Goal: Task Accomplishment & Management: Use online tool/utility

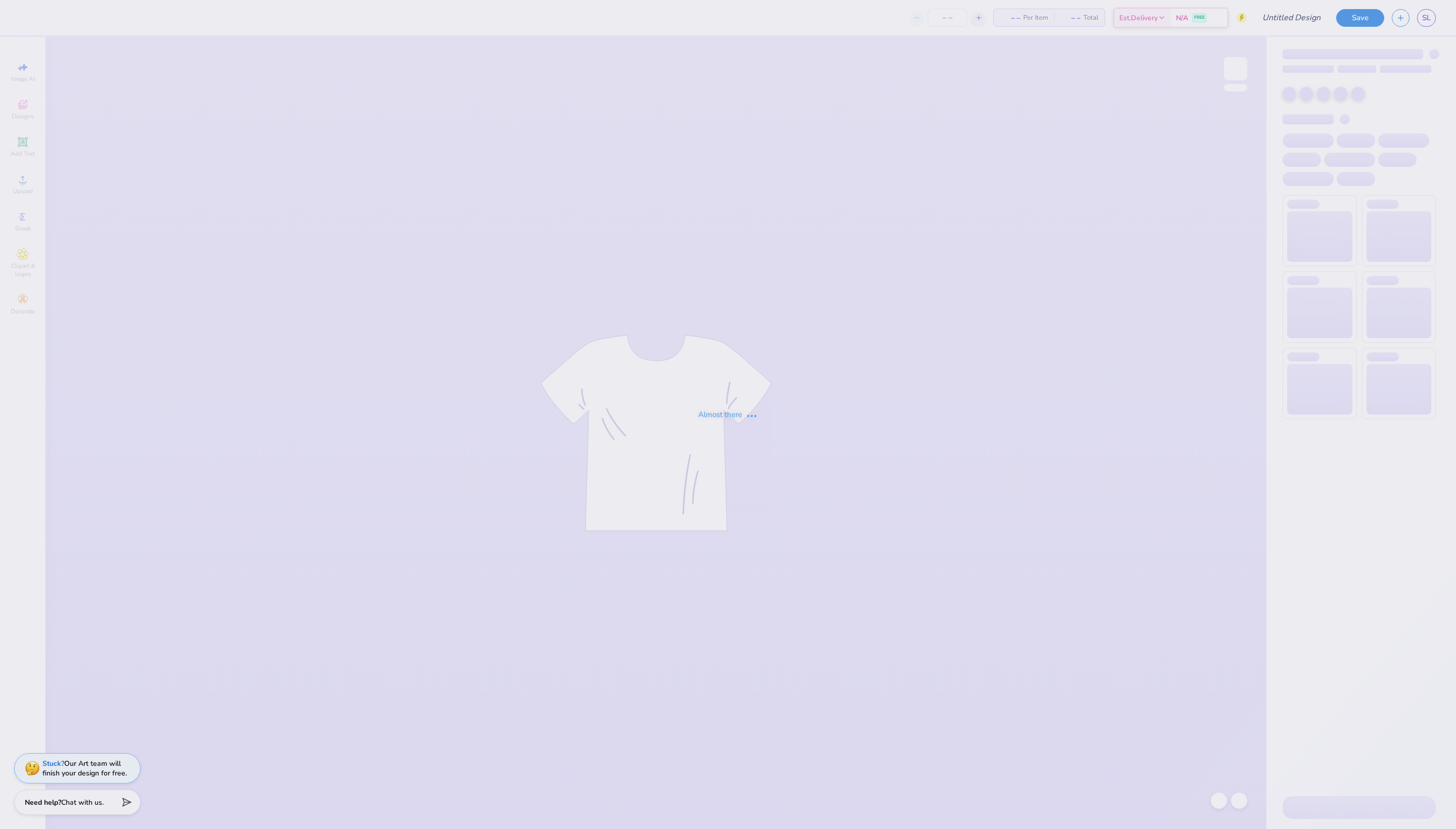
type input "NSSLHA Design"
type input "3"
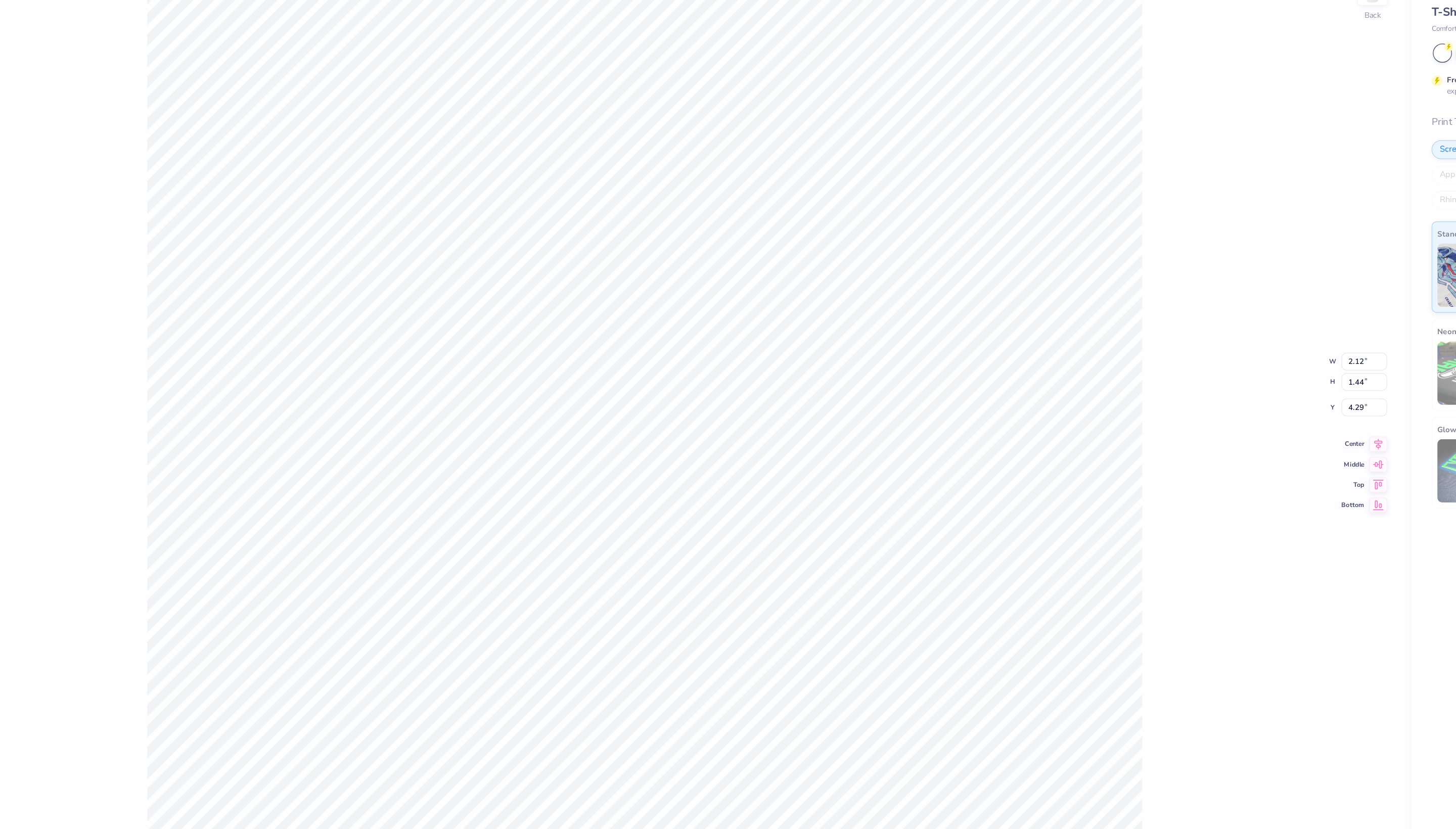
type input "3.57"
type input "13.01"
type input "2.14"
type input "3.88"
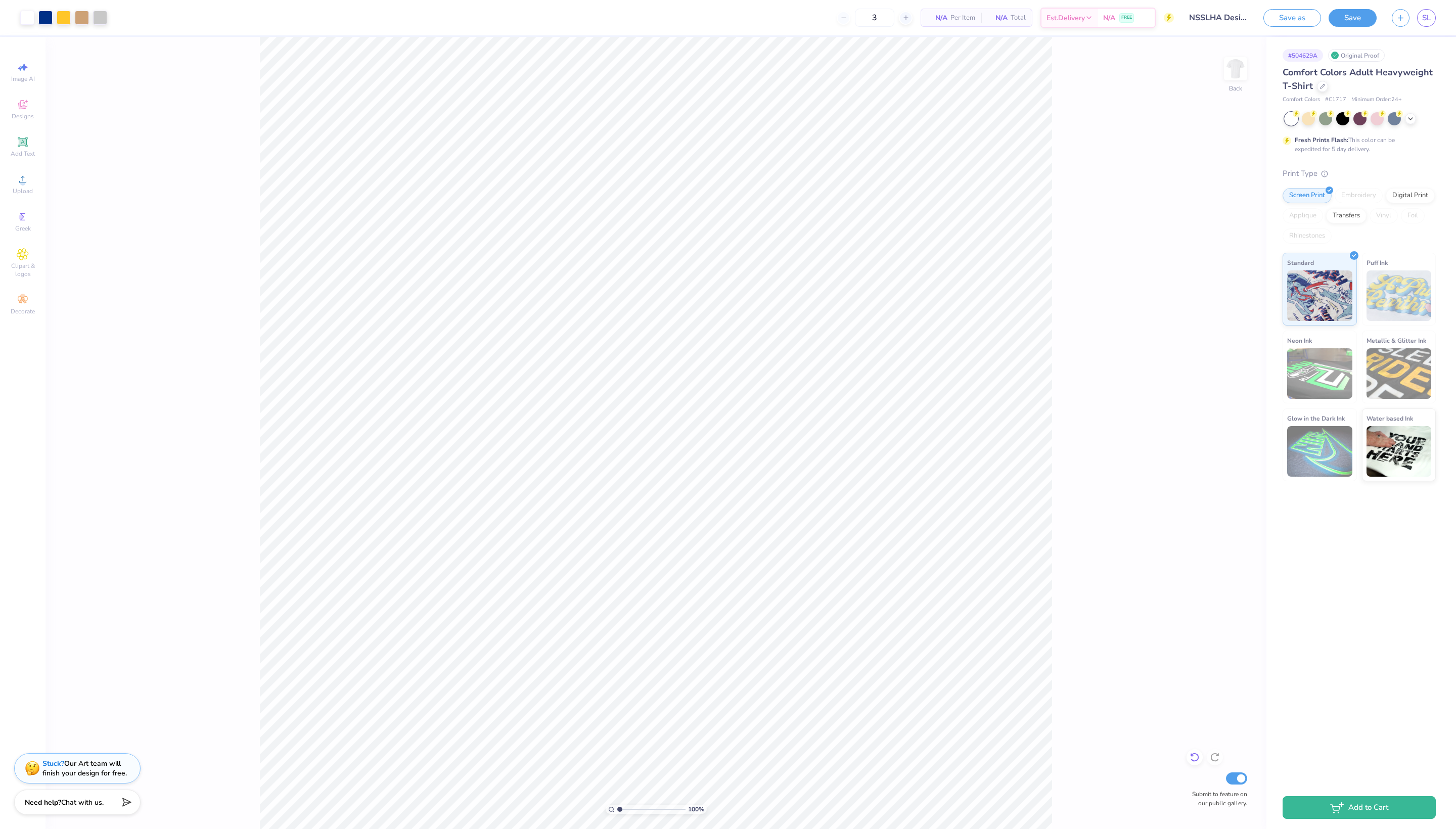
click at [1195, 752] on icon at bounding box center [1195, 757] width 10 height 10
type input "13.34"
type input "2.08"
type input "1.40"
type input "3.94"
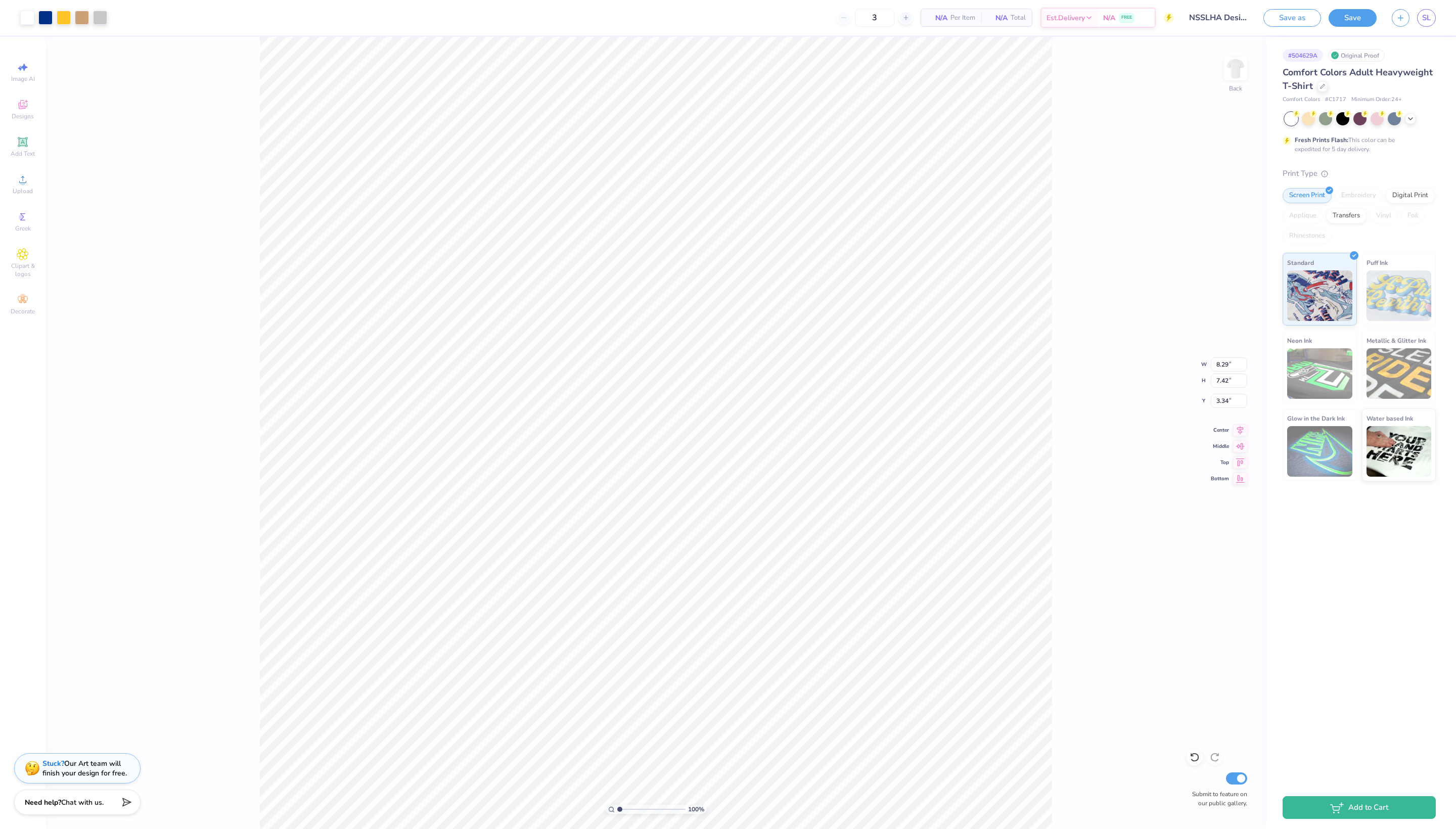
type input "3.80"
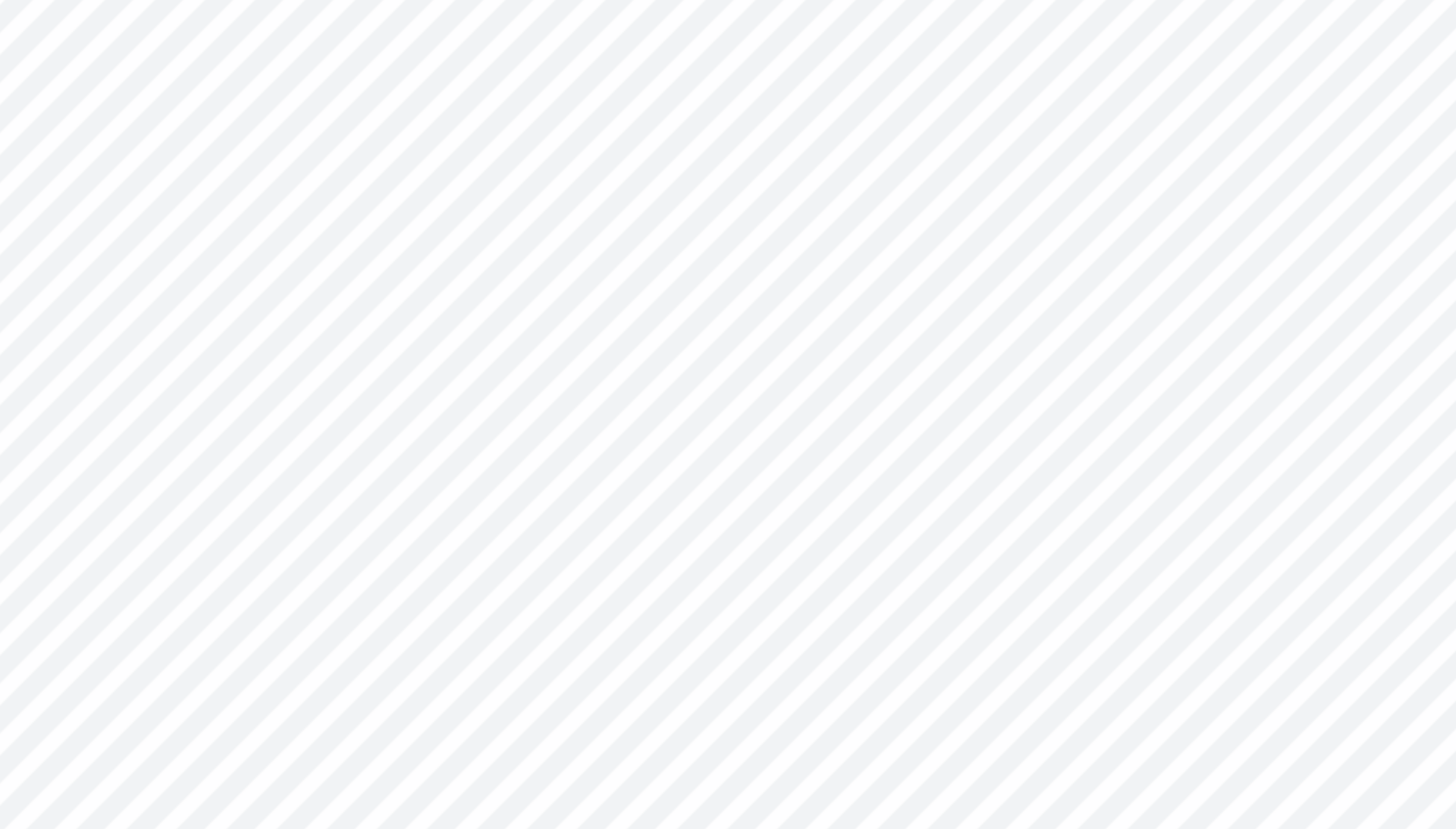
type input "2.18"
type input "0.57"
type input "6.43"
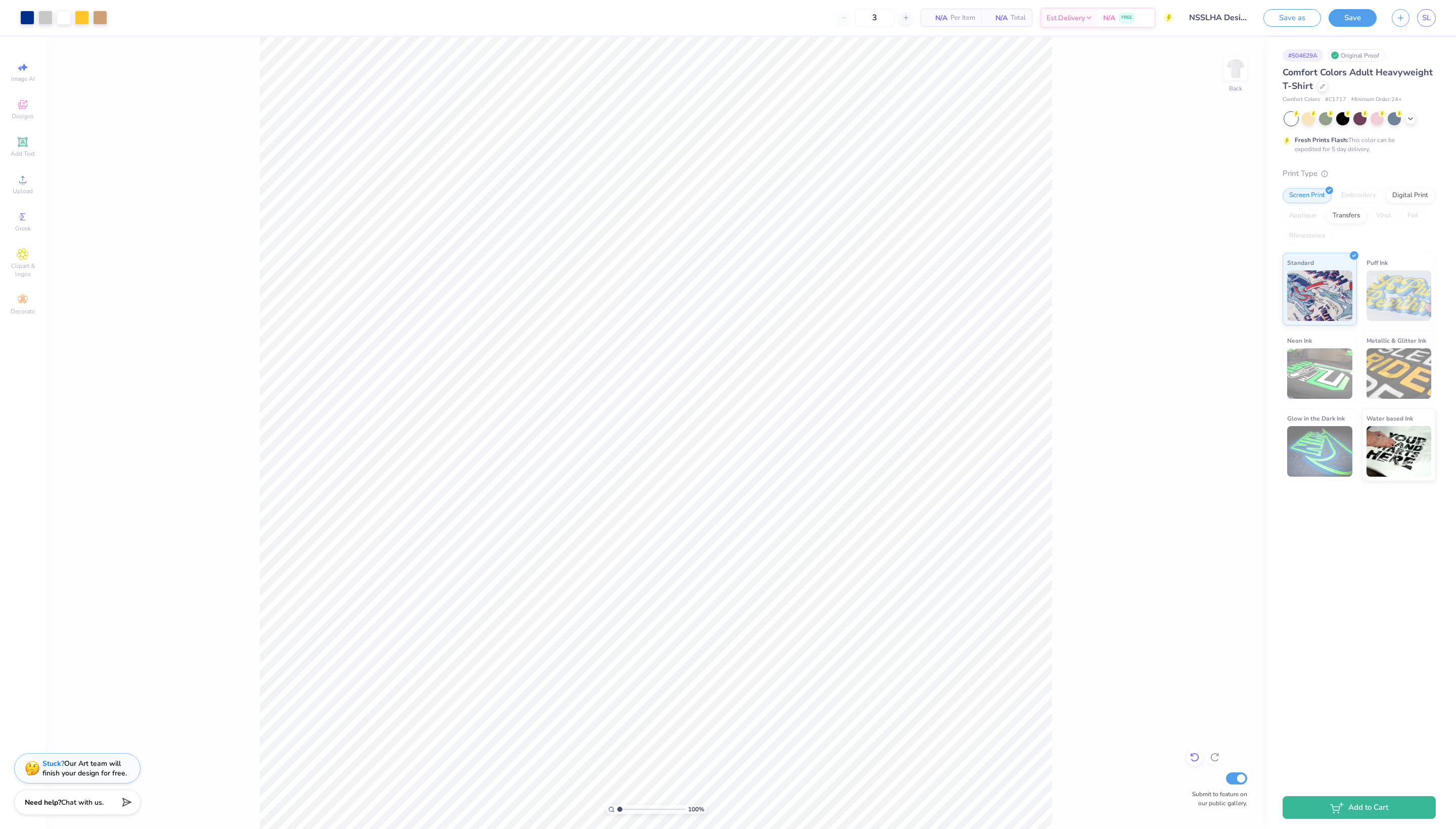
click at [1198, 728] on div "100 % Back Submit to feature on our public gallery." at bounding box center [656, 433] width 1221 height 792
click at [1197, 752] on icon at bounding box center [1195, 757] width 10 height 10
click at [1196, 752] on icon at bounding box center [1195, 757] width 10 height 10
click at [1219, 754] on icon at bounding box center [1217, 755] width 2 height 2
click at [1198, 753] on icon at bounding box center [1194, 758] width 8 height 9
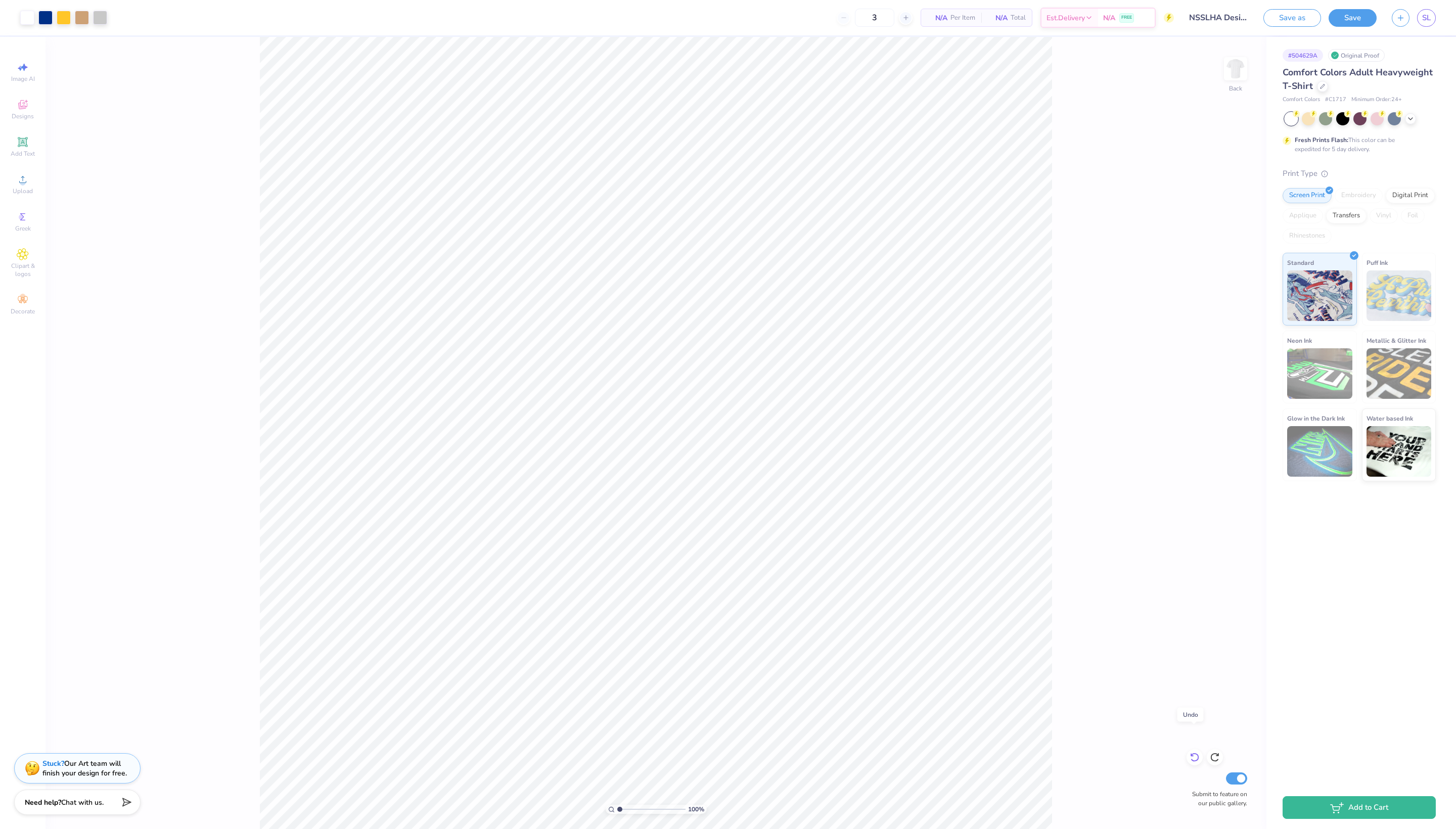
click at [1197, 752] on icon at bounding box center [1195, 757] width 10 height 10
click at [1214, 752] on icon at bounding box center [1215, 757] width 10 height 10
click at [1191, 749] on div at bounding box center [1194, 757] width 16 height 16
type input "3.99"
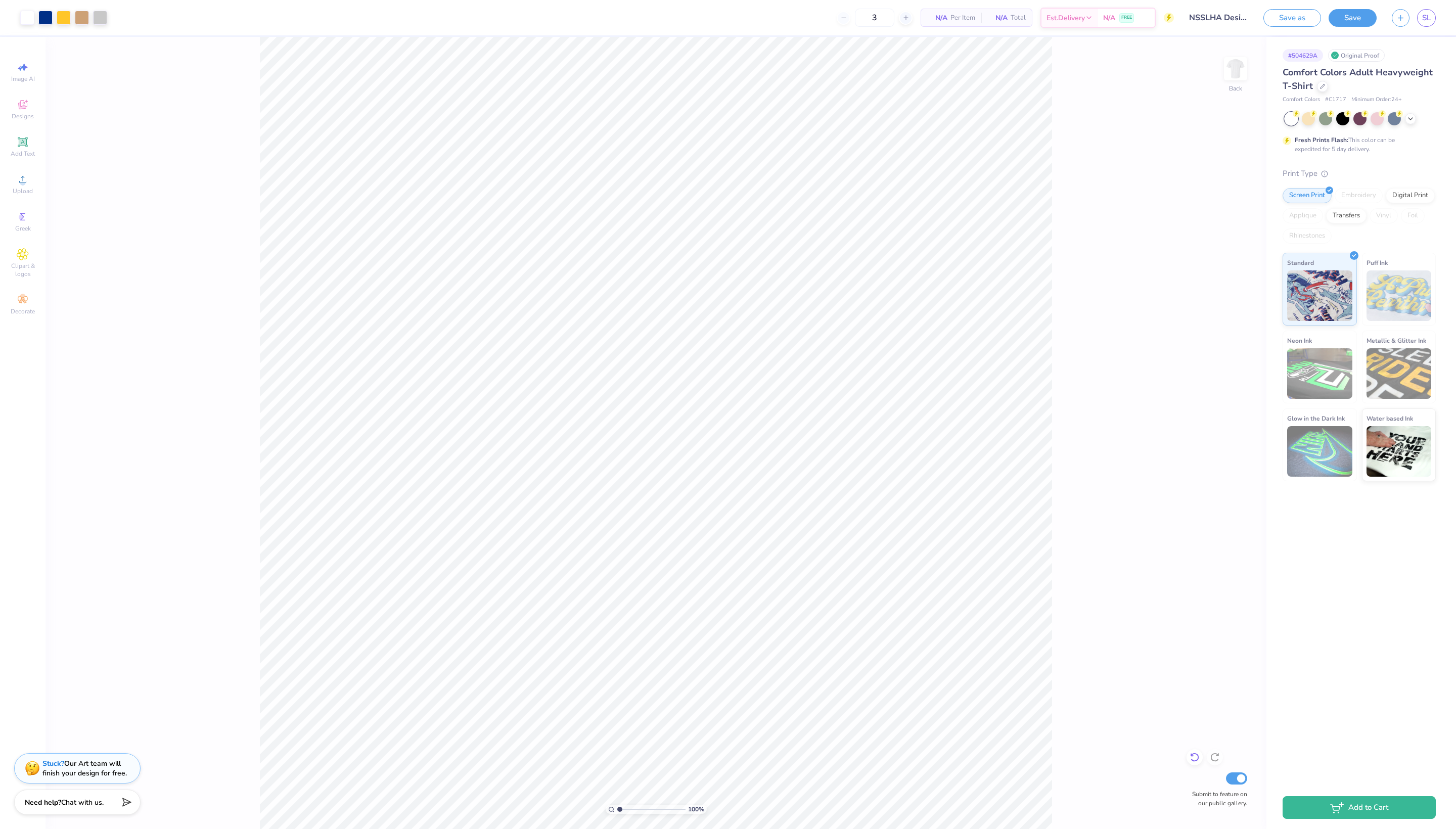
click at [1190, 752] on icon at bounding box center [1195, 757] width 10 height 10
type input "4.11"
click at [1349, 17] on button "Save" at bounding box center [1353, 16] width 48 height 18
drag, startPoint x: 755, startPoint y: 20, endPoint x: 742, endPoint y: 17, distance: 13.3
click at [644, 19] on div "3 $104.84 Per Item $314.52 Total Est. Delivery [DATE] - [DATE] FREE" at bounding box center [634, 18] width 1038 height 36
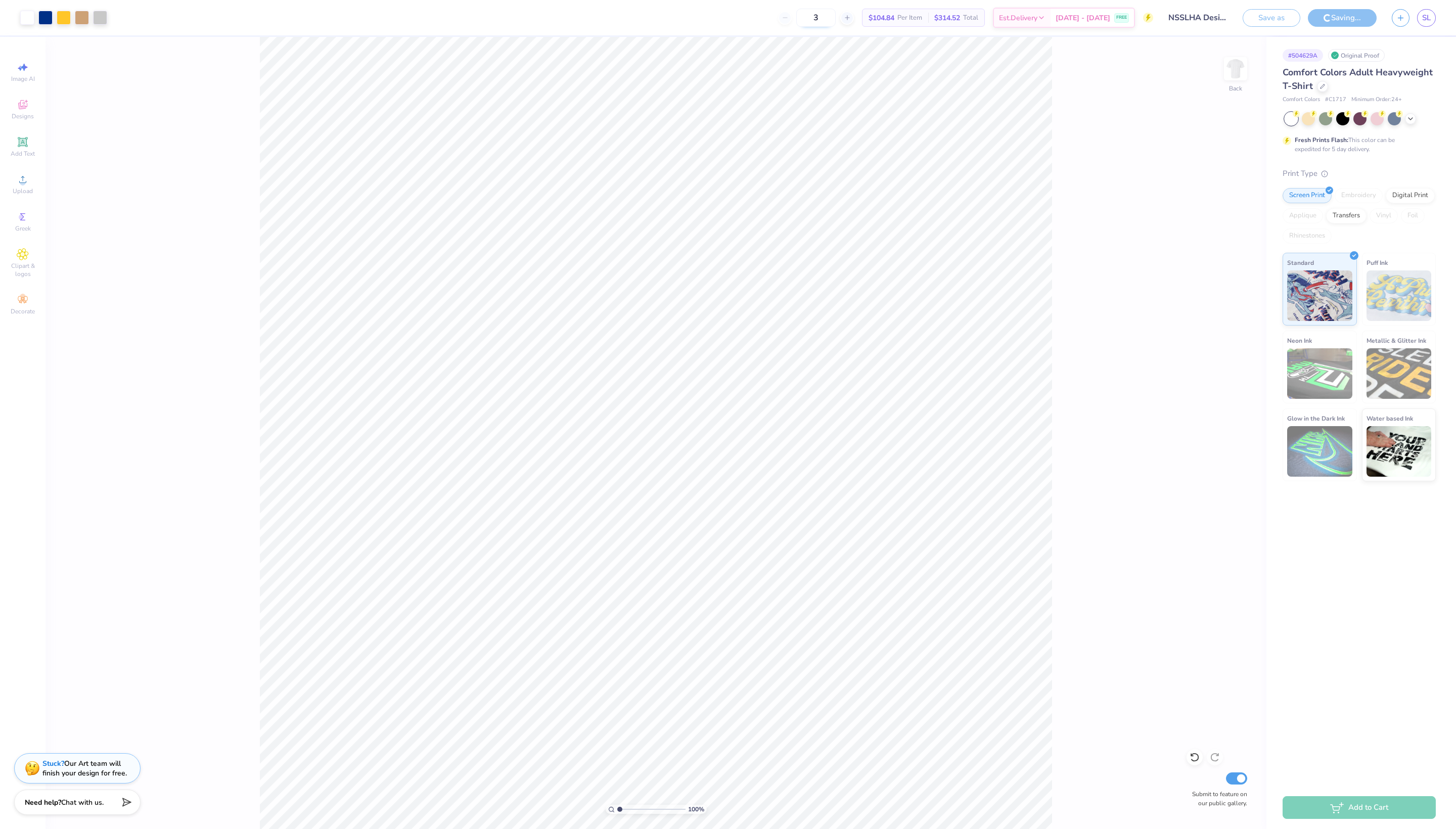
click at [796, 17] on input "3" at bounding box center [816, 18] width 40 height 18
type input "3"
type input "50"
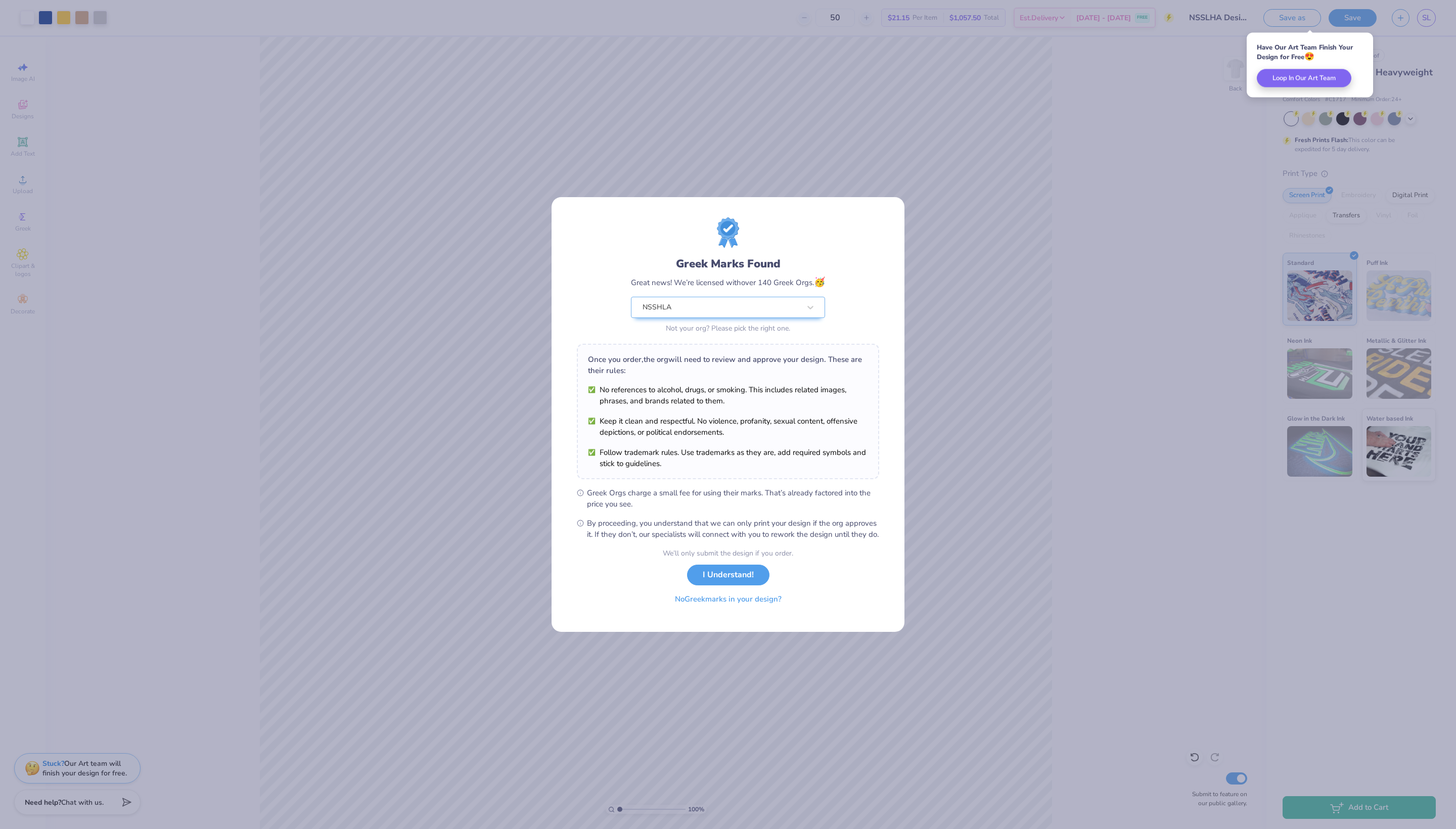
click at [704, 610] on button "No Greek marks in your design?" at bounding box center [728, 599] width 124 height 21
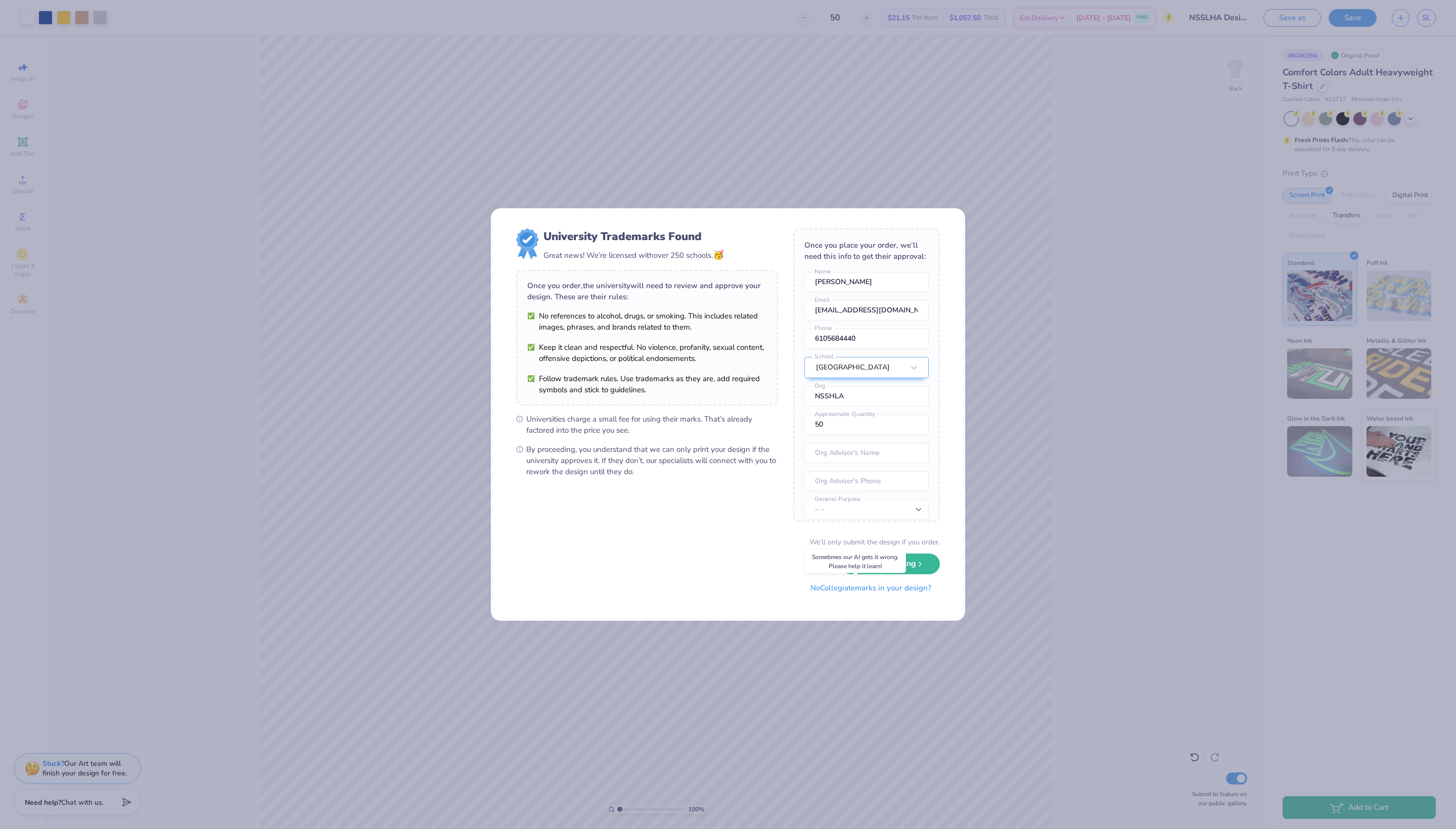
click at [869, 593] on button "No Collegiate marks in your design?" at bounding box center [871, 588] width 138 height 21
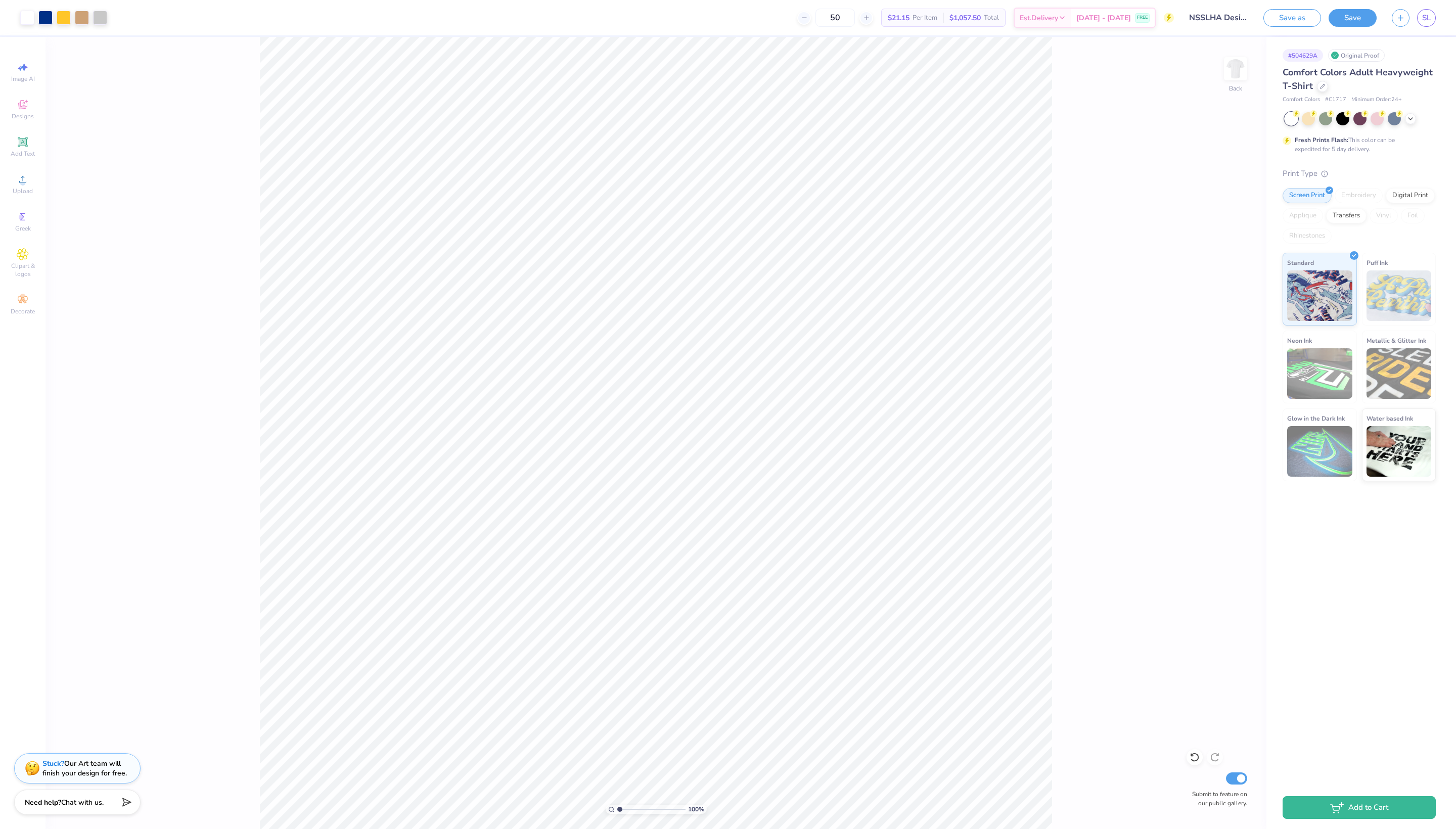
click at [1084, 322] on div "100 % Back Submit to feature on our public gallery." at bounding box center [656, 433] width 1221 height 792
click at [1324, 86] on icon at bounding box center [1322, 85] width 5 height 5
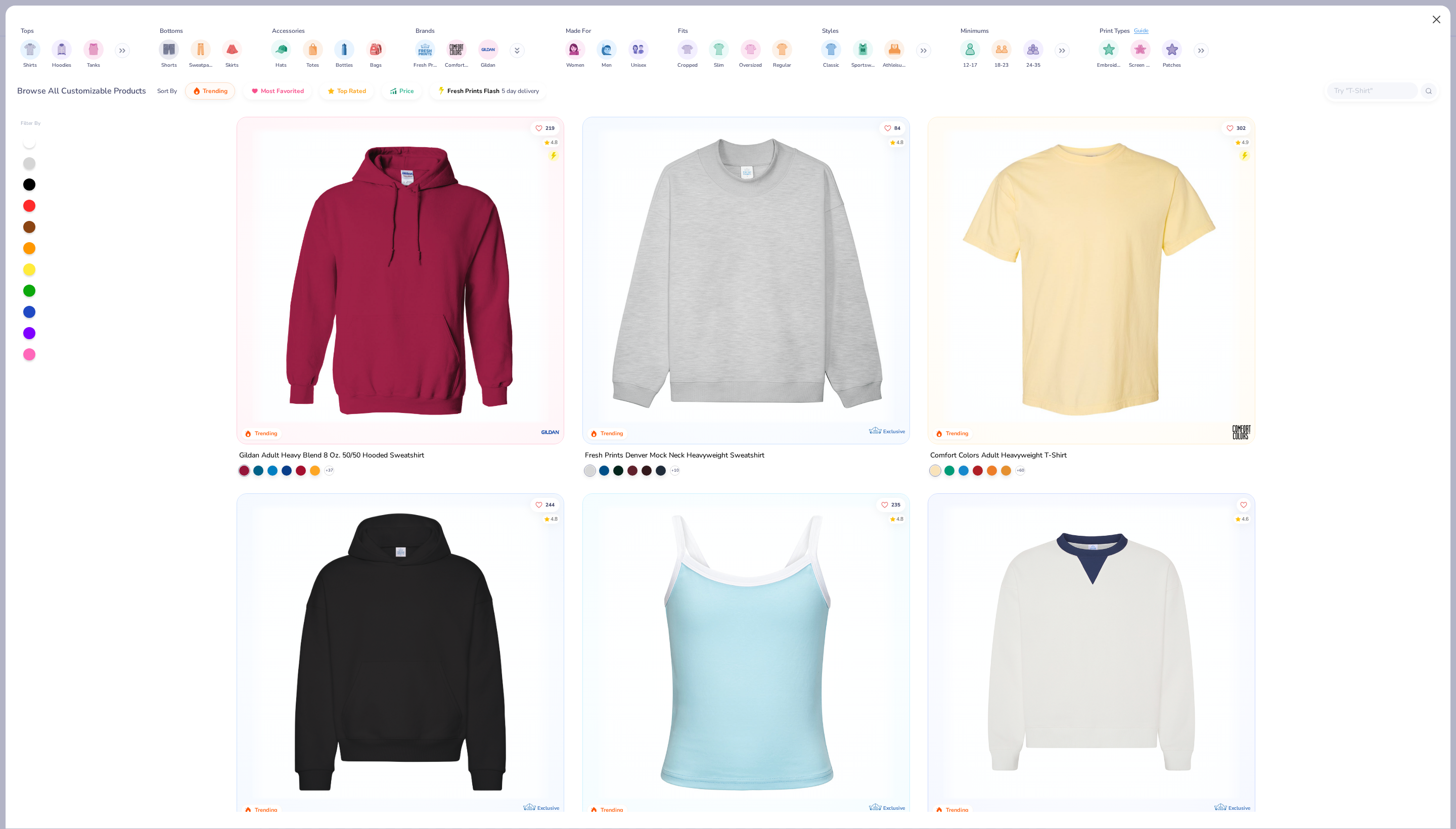
click at [1434, 17] on button "Close" at bounding box center [1437, 20] width 19 height 19
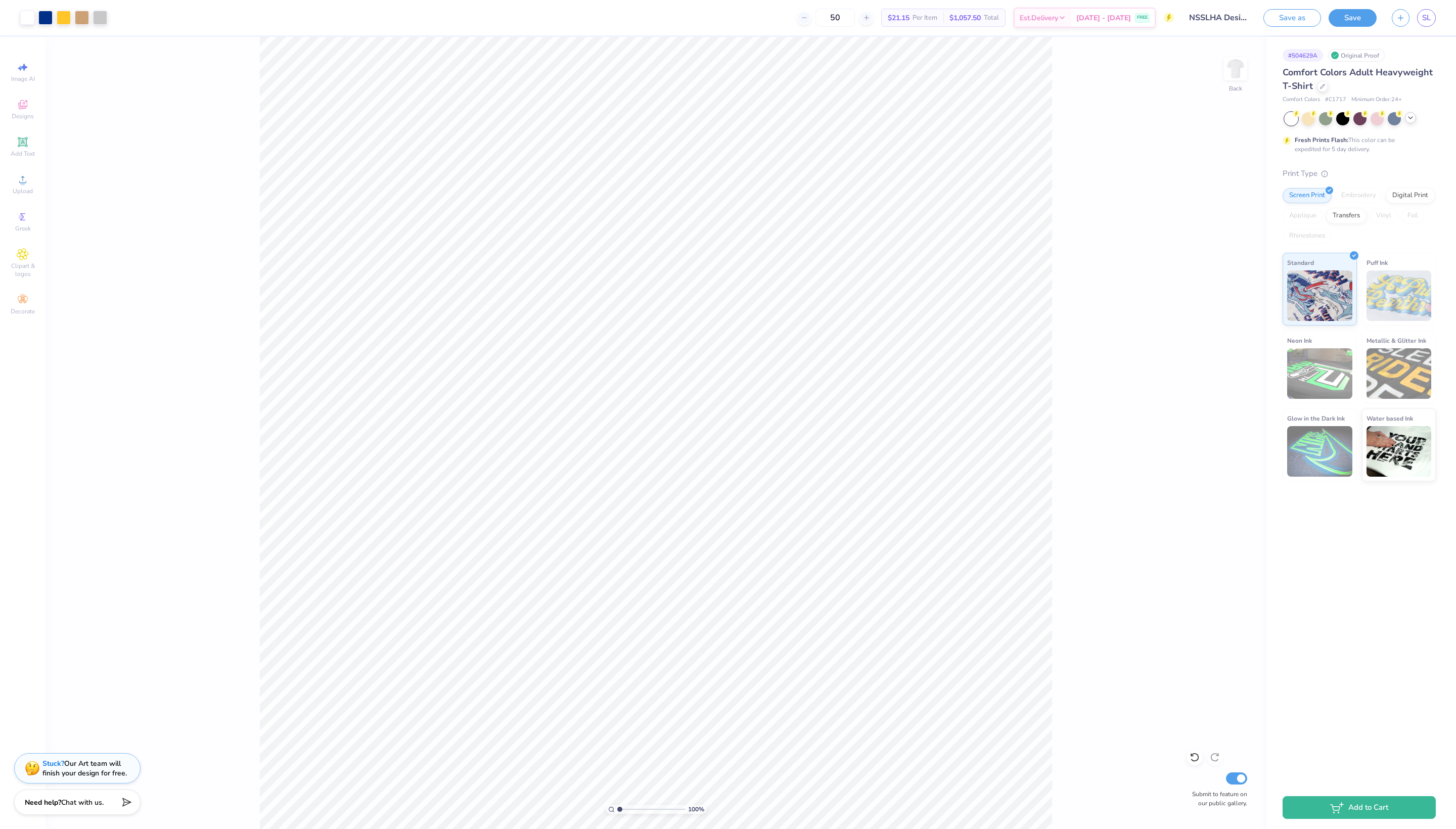
click at [1411, 125] on div at bounding box center [1360, 119] width 151 height 13
click at [1412, 122] on icon at bounding box center [1410, 118] width 8 height 8
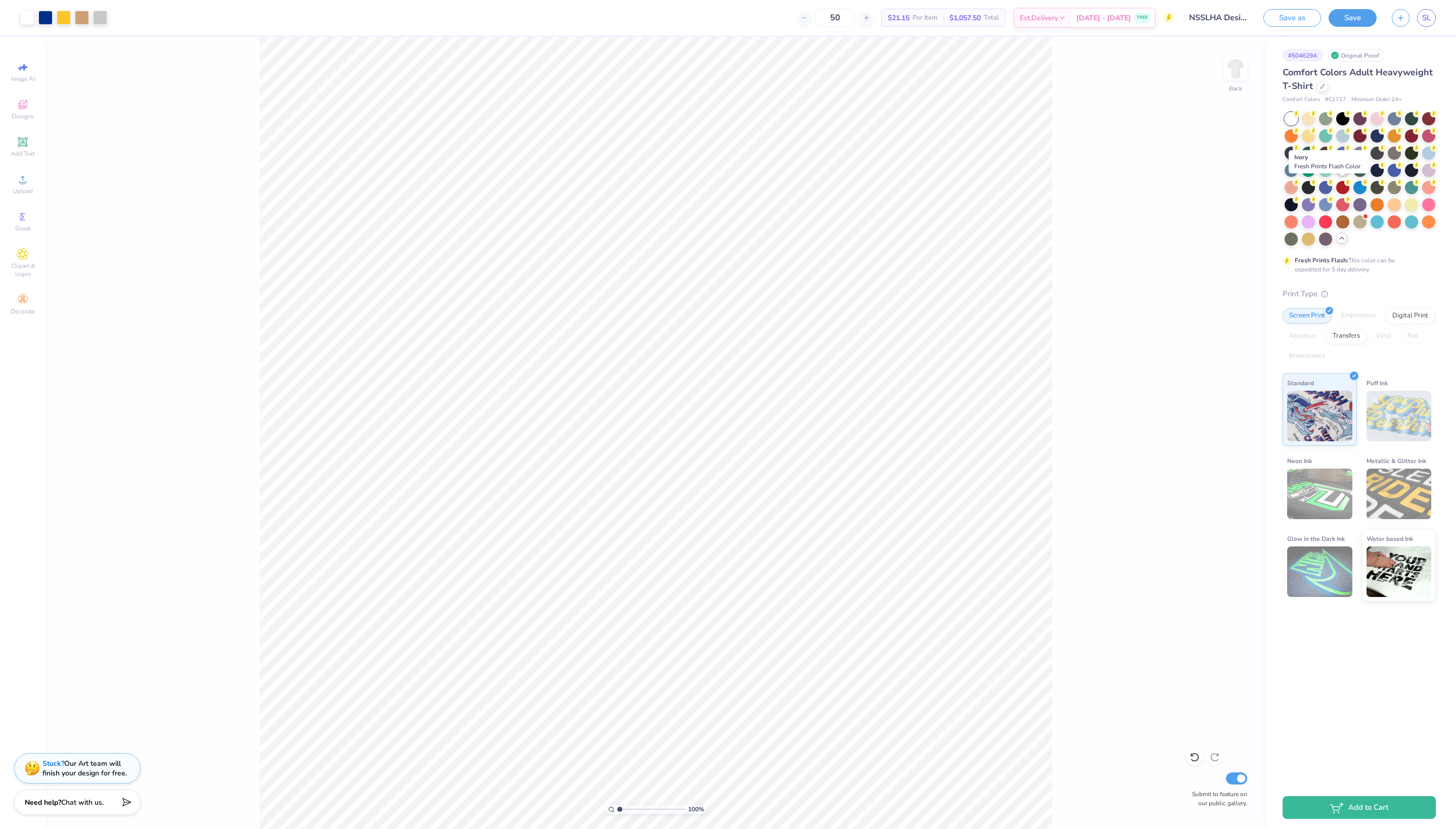
click at [1346, 176] on div at bounding box center [1342, 169] width 13 height 13
click at [1293, 125] on div at bounding box center [1291, 119] width 13 height 13
click at [1310, 210] on div at bounding box center [1308, 203] width 13 height 13
click at [1307, 141] on div at bounding box center [1308, 134] width 13 height 13
click at [1415, 210] on div at bounding box center [1411, 203] width 13 height 13
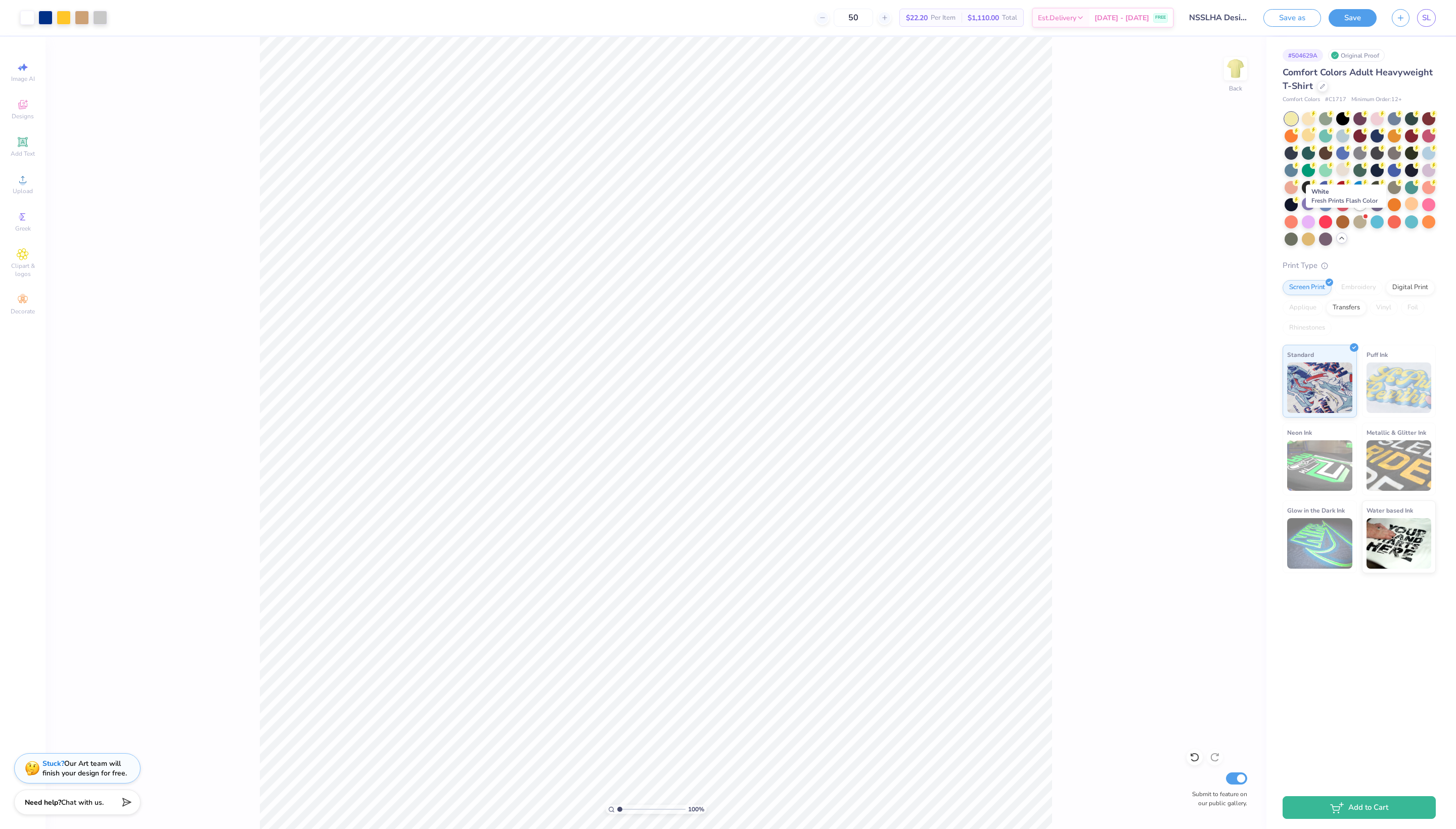
click at [1361, 210] on div at bounding box center [1359, 203] width 13 height 13
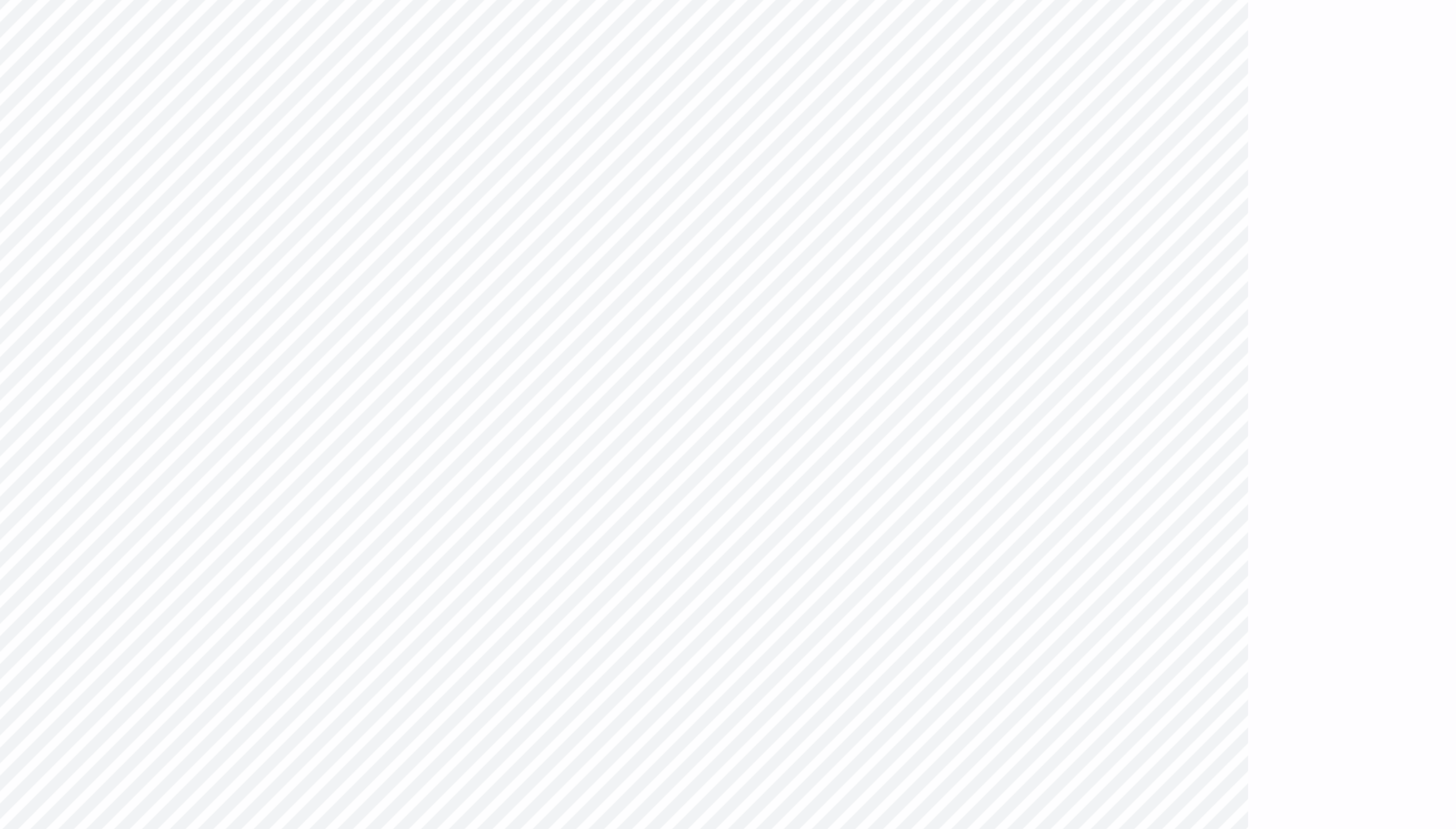
type input "8.15"
type input "7.42"
type input "3.34"
click at [731, 292] on li "Copy" at bounding box center [771, 302] width 79 height 20
click at [716, 312] on li "Paste" at bounding box center [756, 322] width 79 height 20
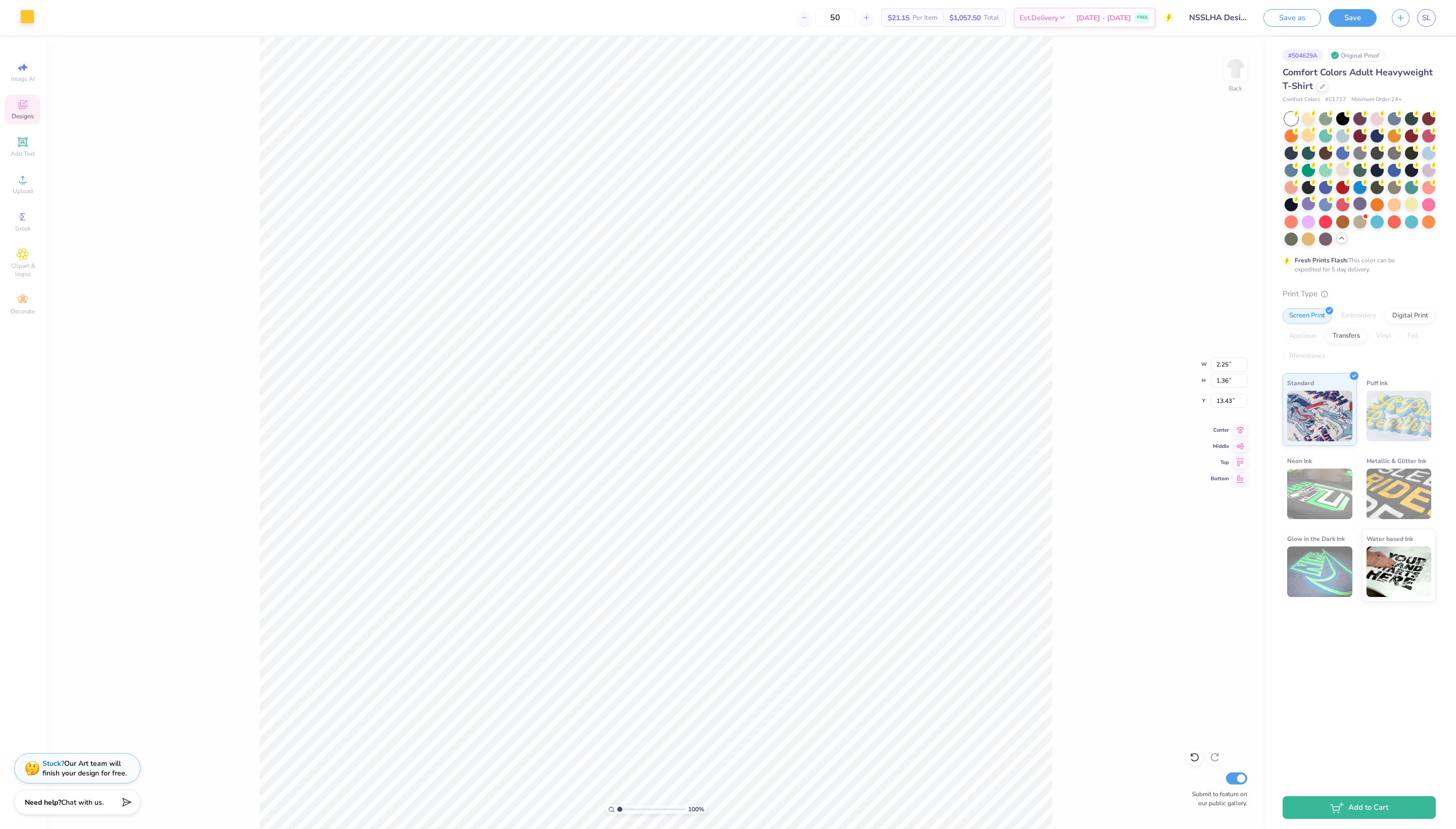
click at [31, 20] on div at bounding box center [27, 16] width 14 height 14
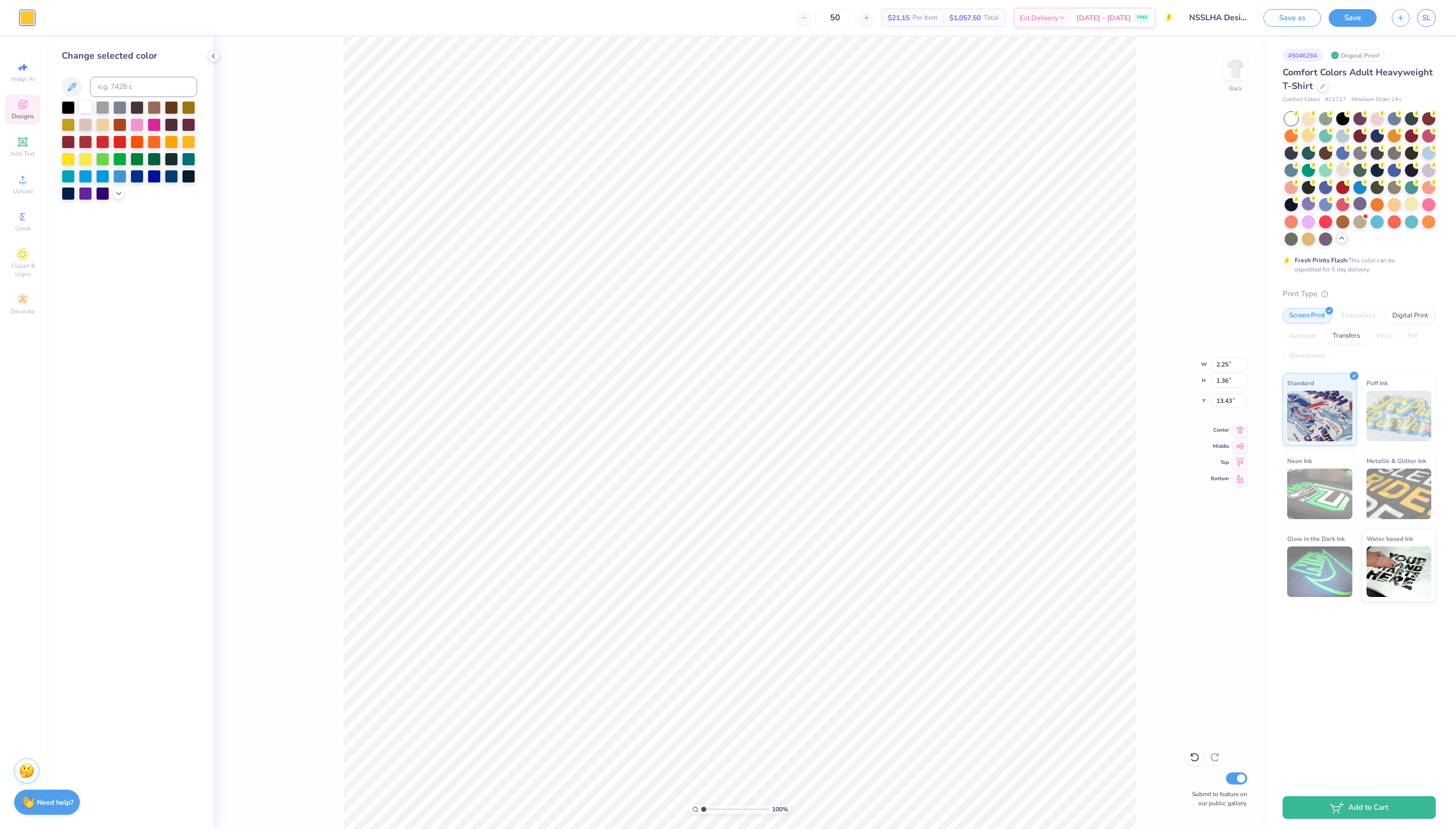
click at [86, 113] on div at bounding box center [85, 106] width 13 height 13
type input "4.71"
click at [870, 547] on li "Send to Back" at bounding box center [857, 537] width 79 height 20
type input "2.08"
type input "1.40"
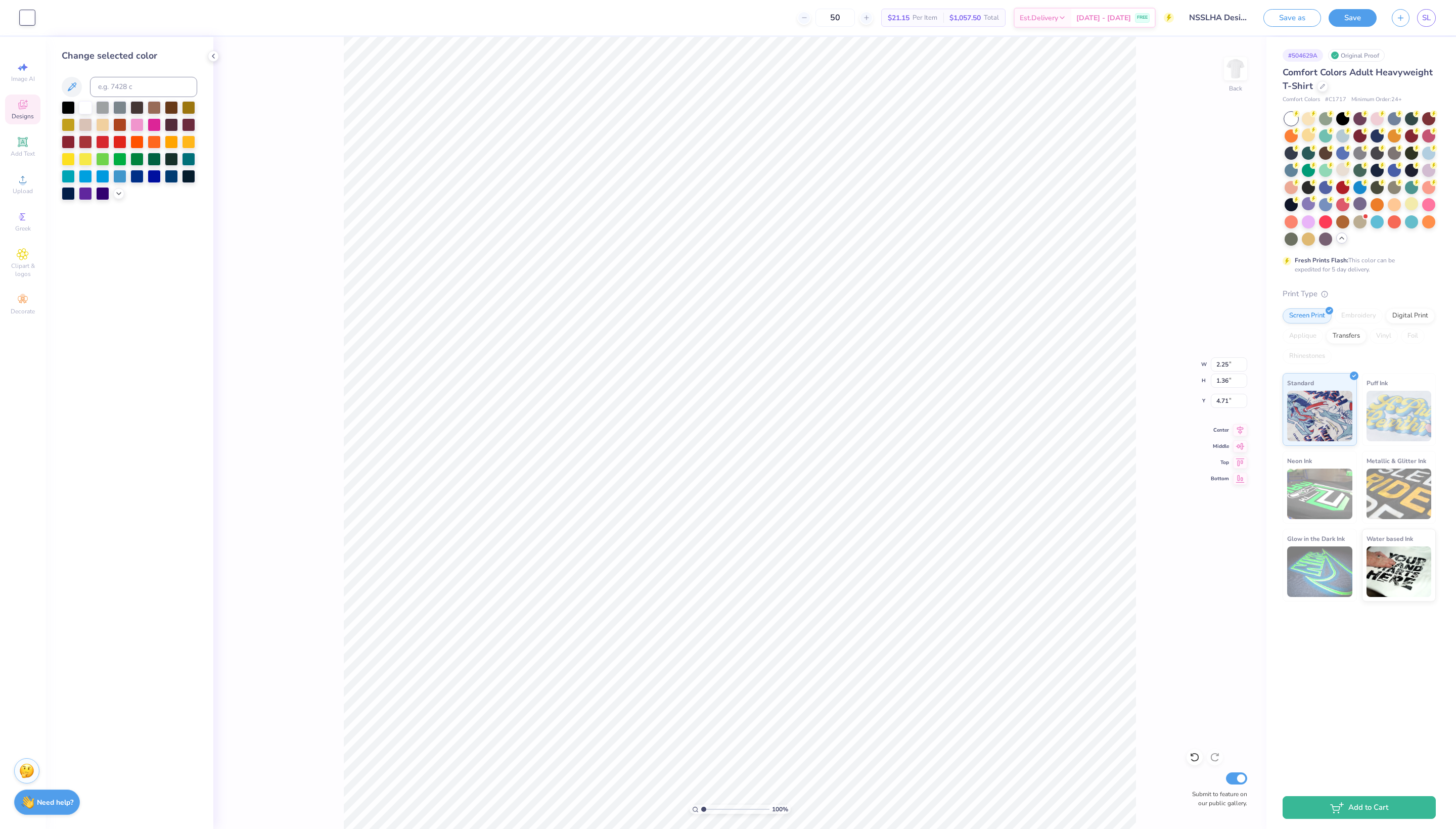
type input "4.11"
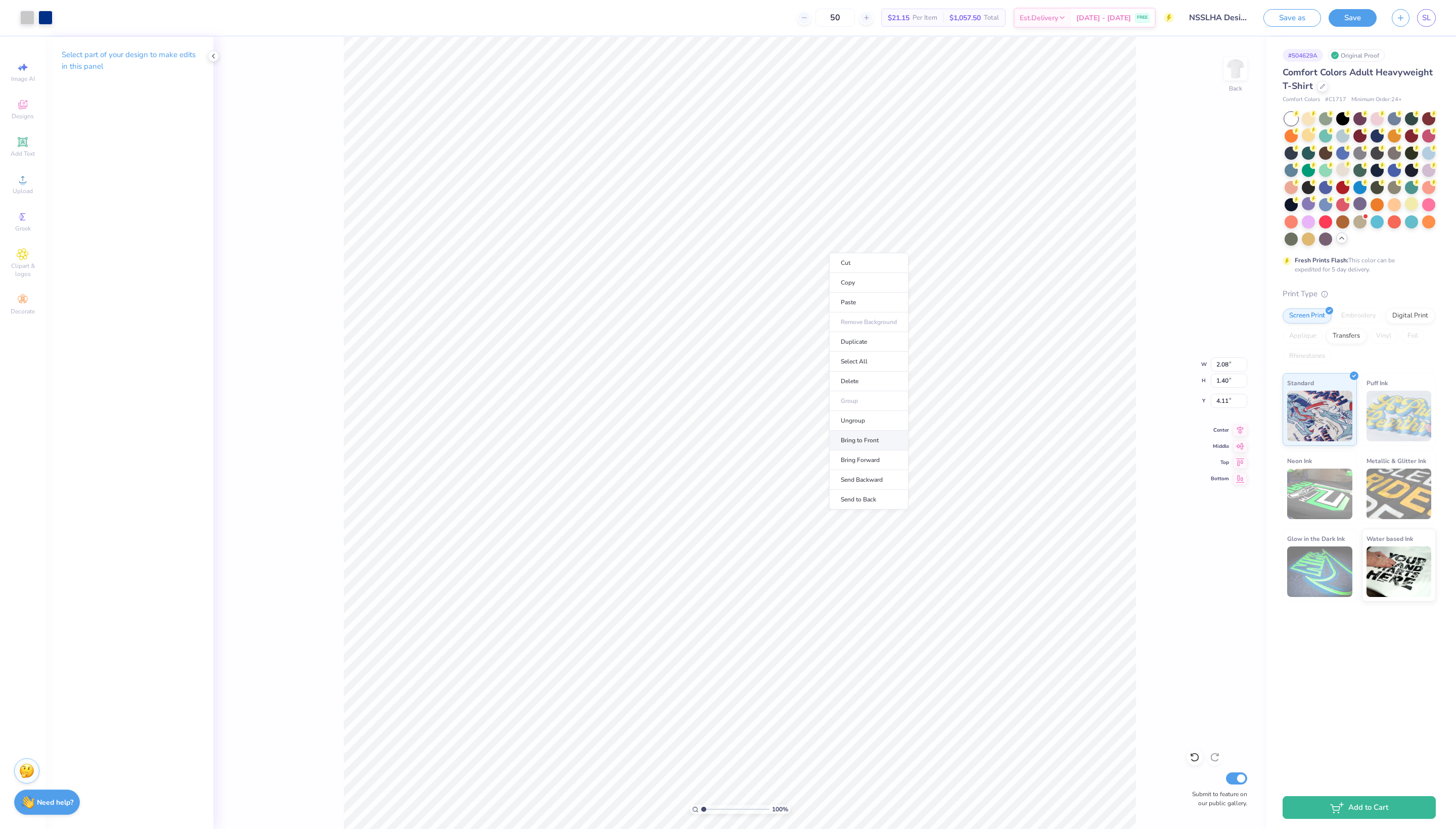
click at [882, 450] on li "Bring to Front" at bounding box center [869, 440] width 79 height 20
type input "2.25"
type input "1.36"
type input "4.84"
type input "2.25"
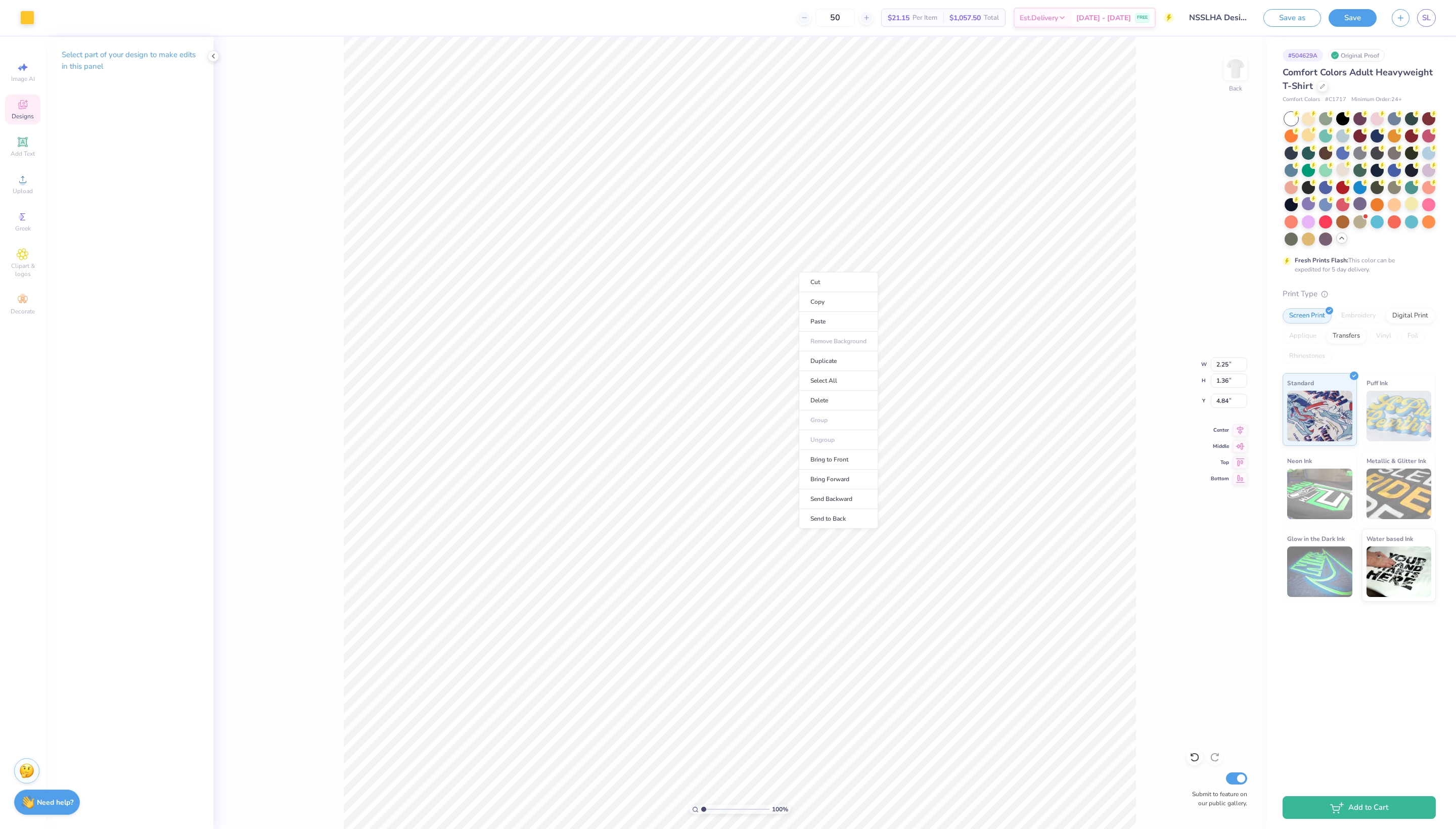
type input "1.36"
type input "4.84"
click at [855, 489] on li "Bring Forward" at bounding box center [838, 479] width 79 height 20
type input "1.07"
type input "0.62"
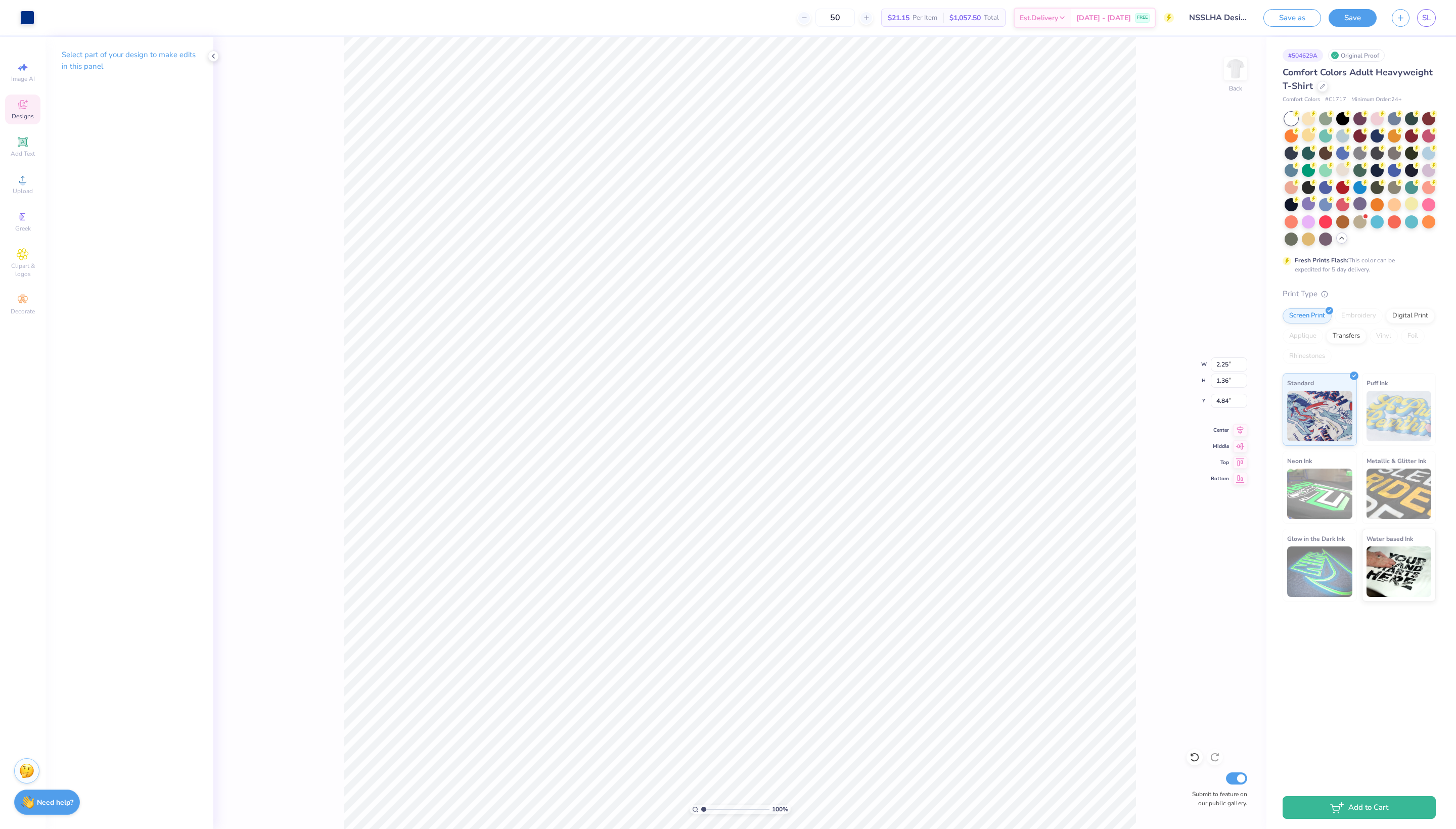
type input "4.90"
click at [859, 467] on li "Bring to Front" at bounding box center [844, 457] width 79 height 20
click at [879, 506] on li "Send Backward" at bounding box center [848, 496] width 79 height 20
type input "4.93"
click at [1194, 752] on icon at bounding box center [1195, 757] width 10 height 10
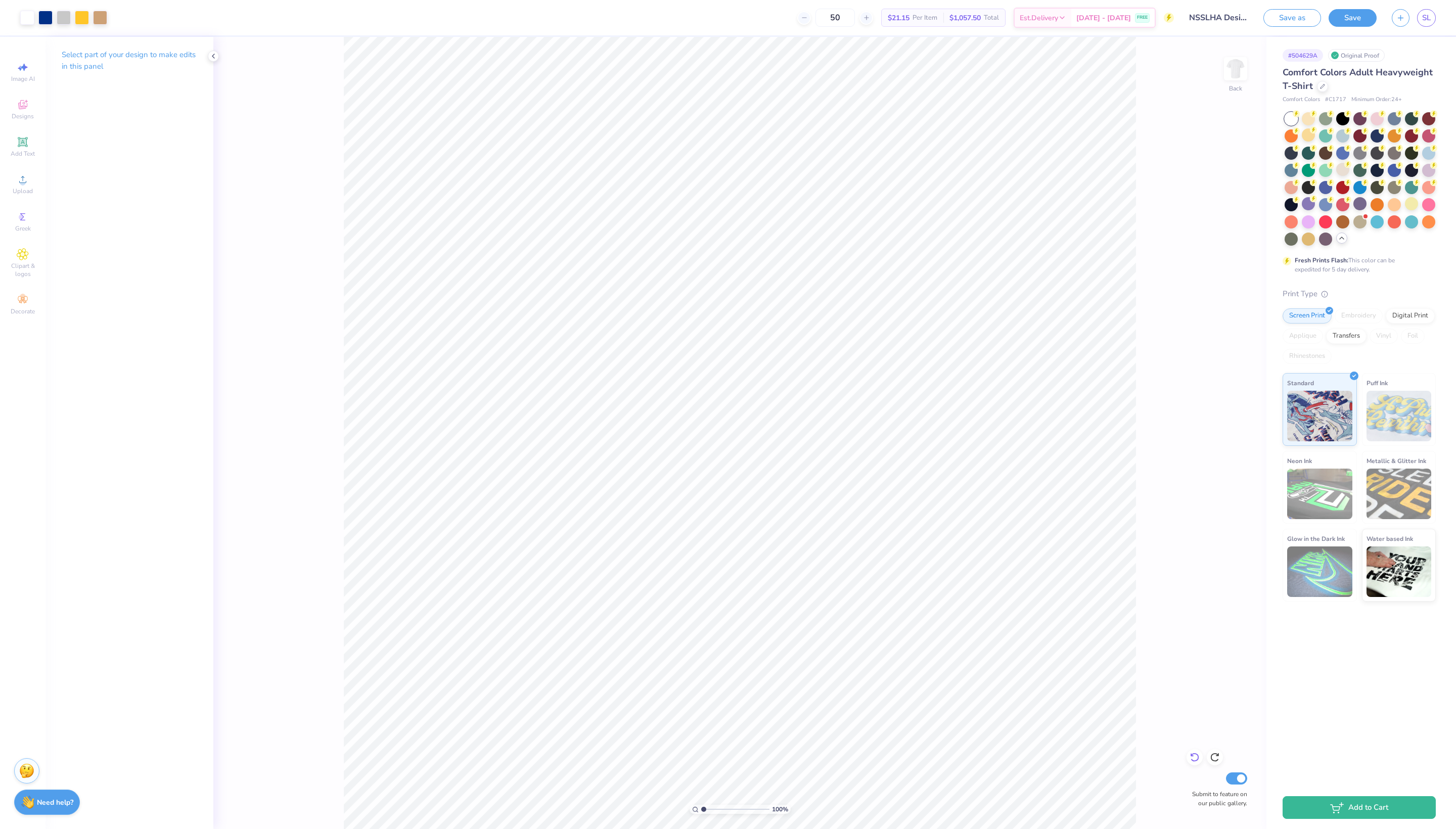
click at [1194, 752] on icon at bounding box center [1195, 757] width 10 height 10
type input "2.30"
type input "1.51"
type input "4.52"
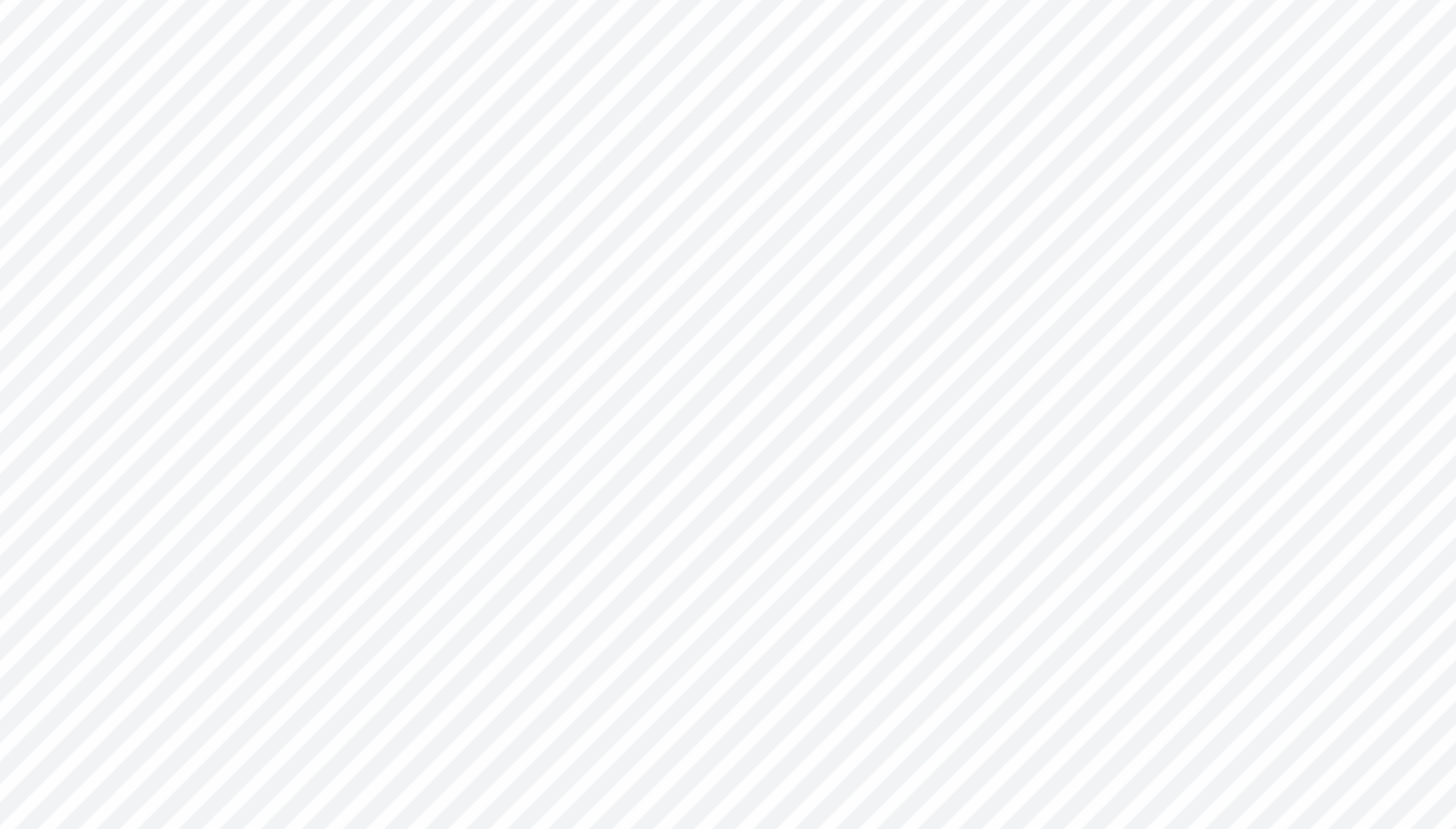
type input "1.07"
type input "0.62"
type input "4.90"
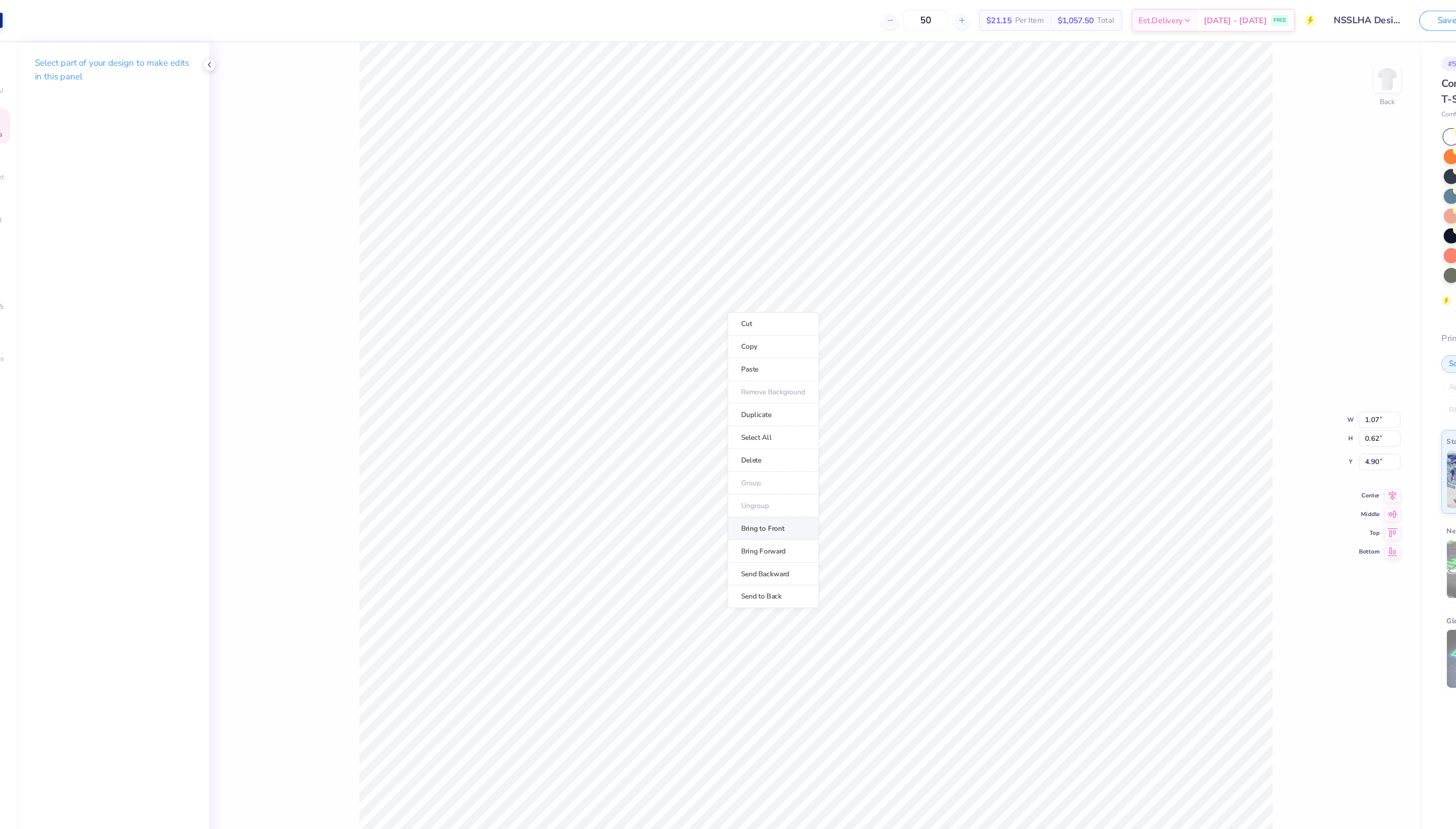
click at [686, 468] on li "Bring to Front" at bounding box center [703, 458] width 79 height 20
click at [658, 428] on li "Bring to Front" at bounding box center [673, 418] width 79 height 20
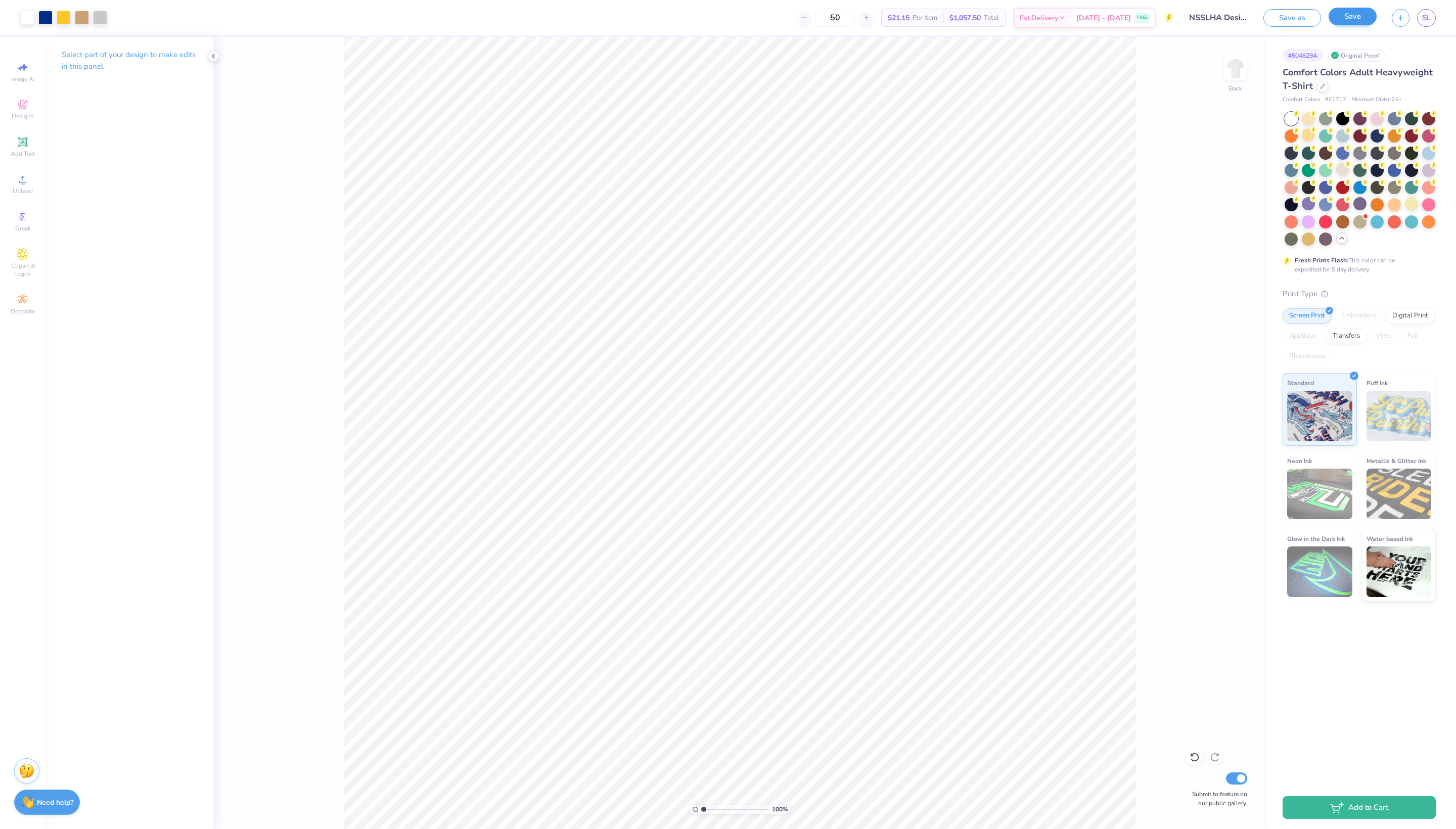
click at [1360, 18] on button "Save" at bounding box center [1353, 16] width 48 height 18
